Goal: Transaction & Acquisition: Purchase product/service

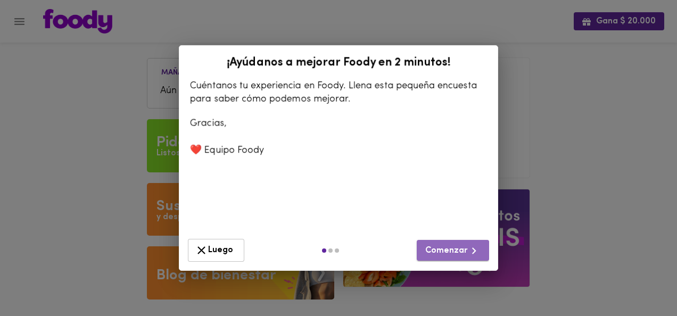
click at [457, 253] on span "Comenzar" at bounding box center [452, 250] width 55 height 13
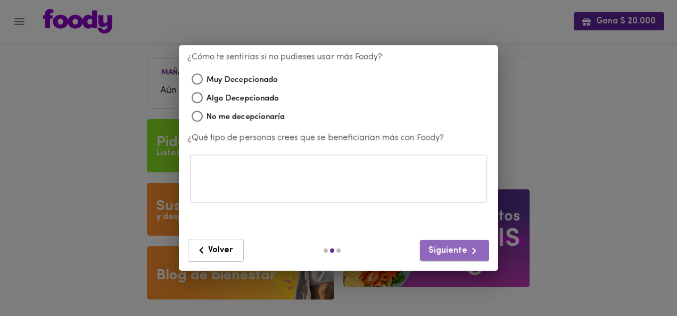
click at [457, 253] on span "Siguiente" at bounding box center [454, 250] width 52 height 13
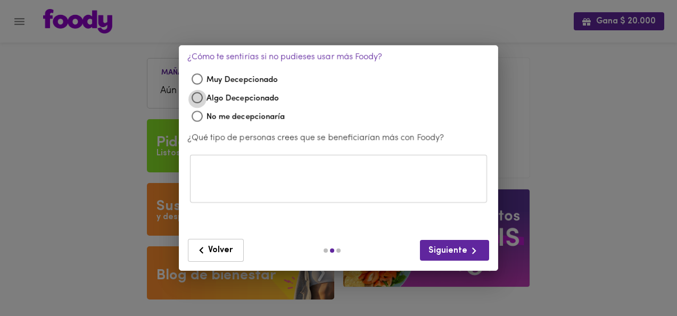
click at [196, 94] on input "Algo Decepcionado" at bounding box center [197, 98] width 19 height 19
radio input "true"
click at [436, 240] on button "Siguiente" at bounding box center [454, 250] width 69 height 21
click at [436, 243] on button "Siguiente" at bounding box center [454, 250] width 69 height 21
click at [263, 162] on div "​" at bounding box center [338, 178] width 297 height 48
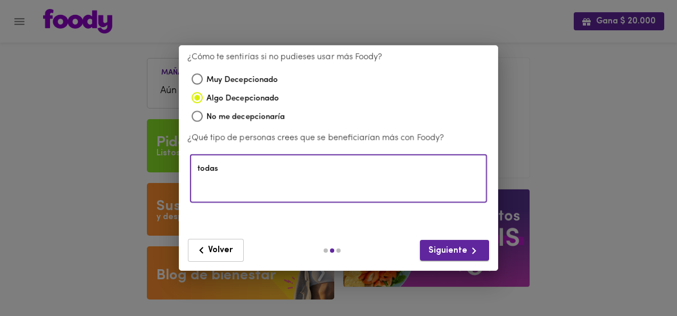
type textarea "todas"
click at [454, 252] on span "Siguiente" at bounding box center [454, 250] width 52 height 13
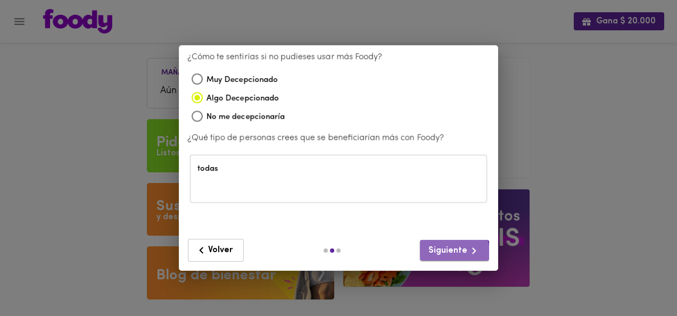
click at [454, 252] on span "Siguiente" at bounding box center [454, 250] width 52 height 13
click at [116, 165] on div "¡Ayúdanos a mejorar [PERSON_NAME] en 2 minutos! Cuéntanos tu experiencia en [PE…" at bounding box center [338, 158] width 677 height 316
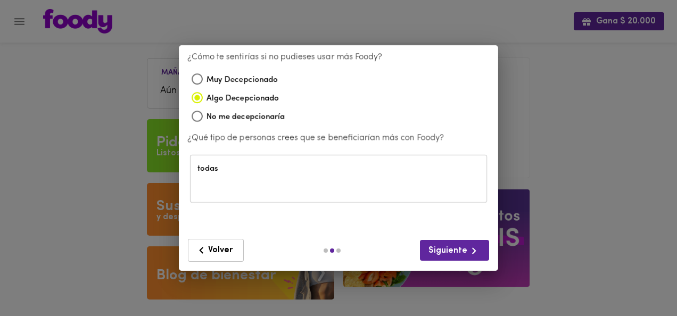
click at [609, 60] on div "¡Ayúdanos a mejorar [PERSON_NAME] en 2 minutos! Cuéntanos tu experiencia en [PE…" at bounding box center [338, 158] width 677 height 316
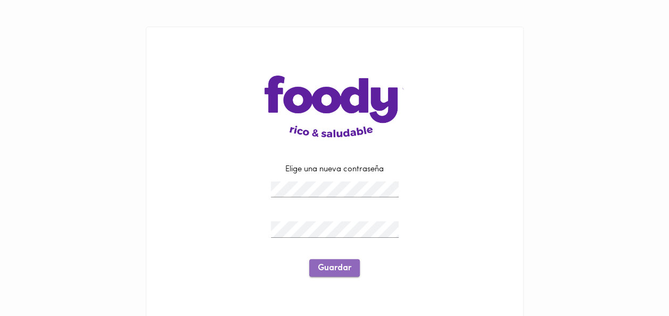
click at [333, 265] on span "Guardar" at bounding box center [335, 268] width 34 height 10
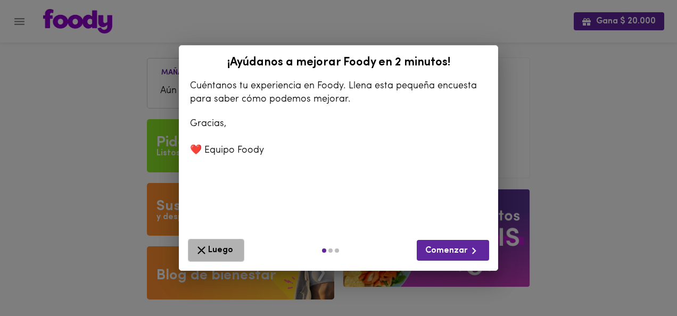
click at [228, 251] on span "Luego" at bounding box center [216, 250] width 43 height 13
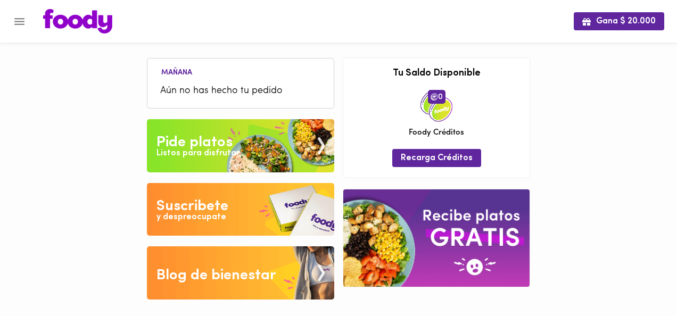
click at [235, 154] on div "Listos para disfrutar" at bounding box center [197, 153] width 83 height 12
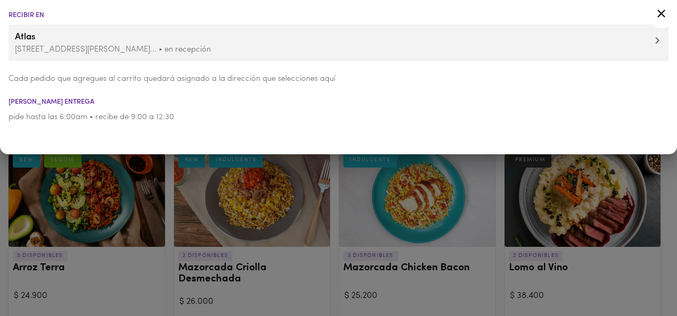
click at [662, 11] on icon at bounding box center [660, 13] width 13 height 13
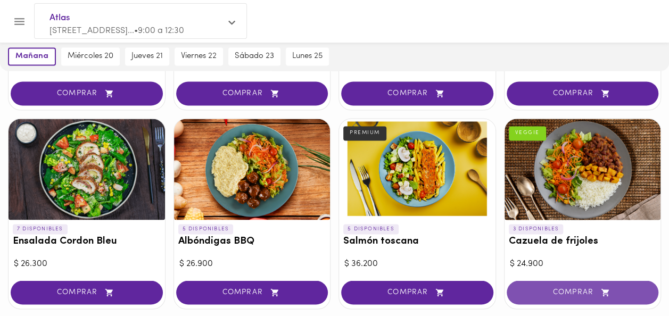
click at [571, 280] on button "COMPRAR" at bounding box center [582, 292] width 152 height 24
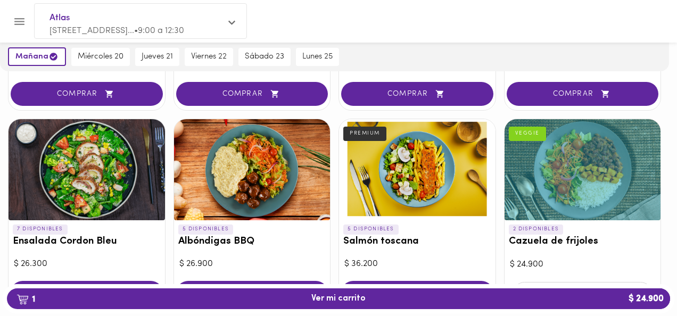
scroll to position [844, 0]
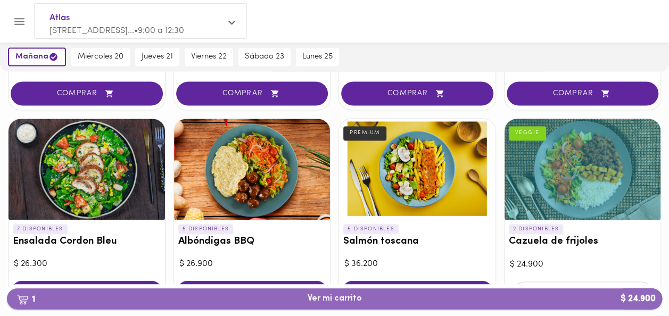
click at [408, 296] on span "1 Ver mi carrito $ 24.900" at bounding box center [334, 299] width 638 height 10
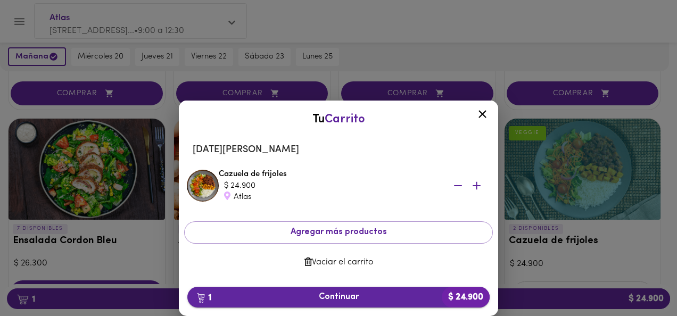
click at [388, 301] on span "1 Continuar $ 24.900" at bounding box center [338, 297] width 285 height 10
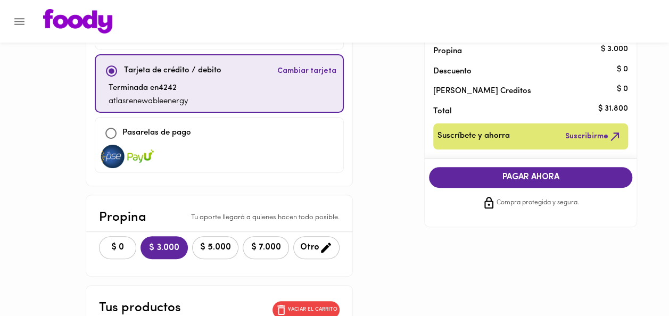
scroll to position [101, 0]
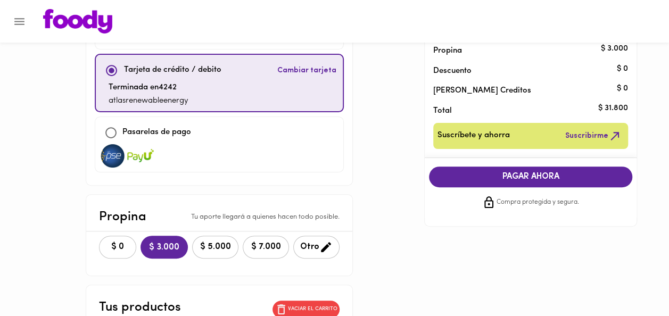
click at [106, 242] on span "$ 0" at bounding box center [117, 247] width 23 height 10
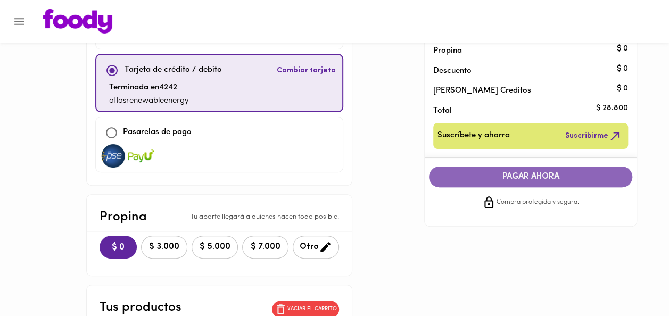
click at [550, 177] on span "PAGAR AHORA" at bounding box center [530, 177] width 182 height 10
